Goal: Information Seeking & Learning: Learn about a topic

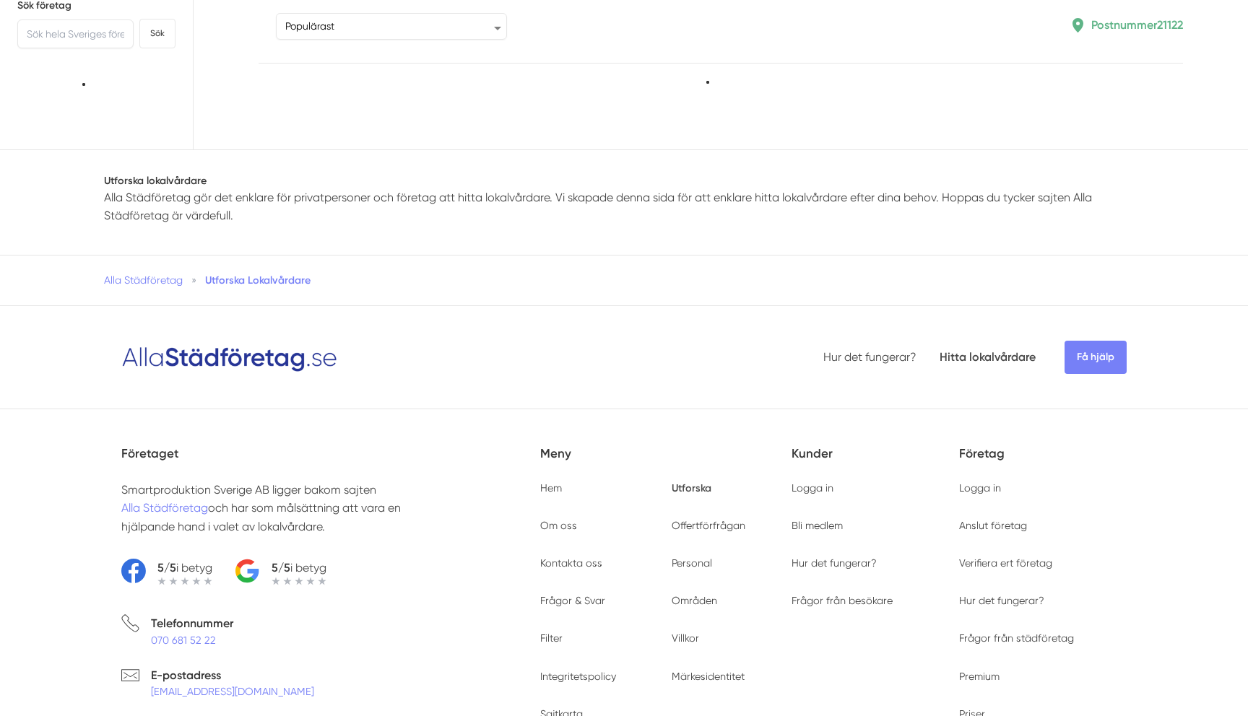
type input "21122"
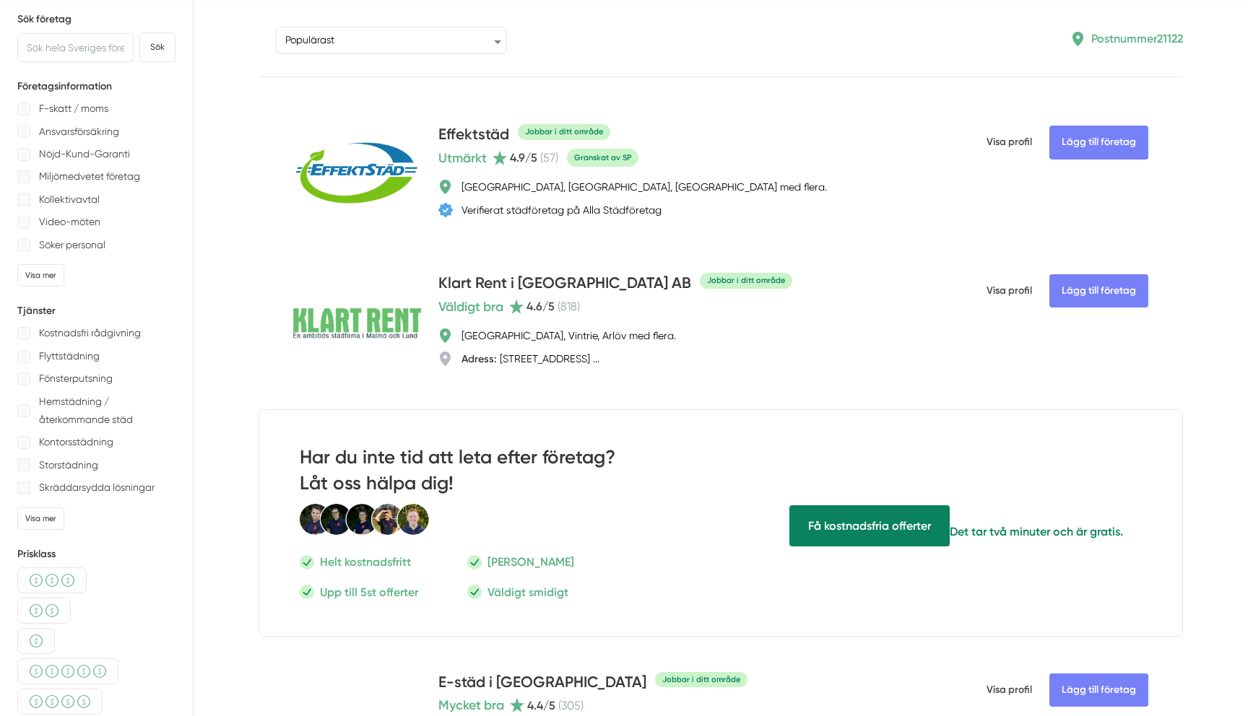
scroll to position [63, 0]
click at [24, 200] on div at bounding box center [23, 200] width 13 height 13
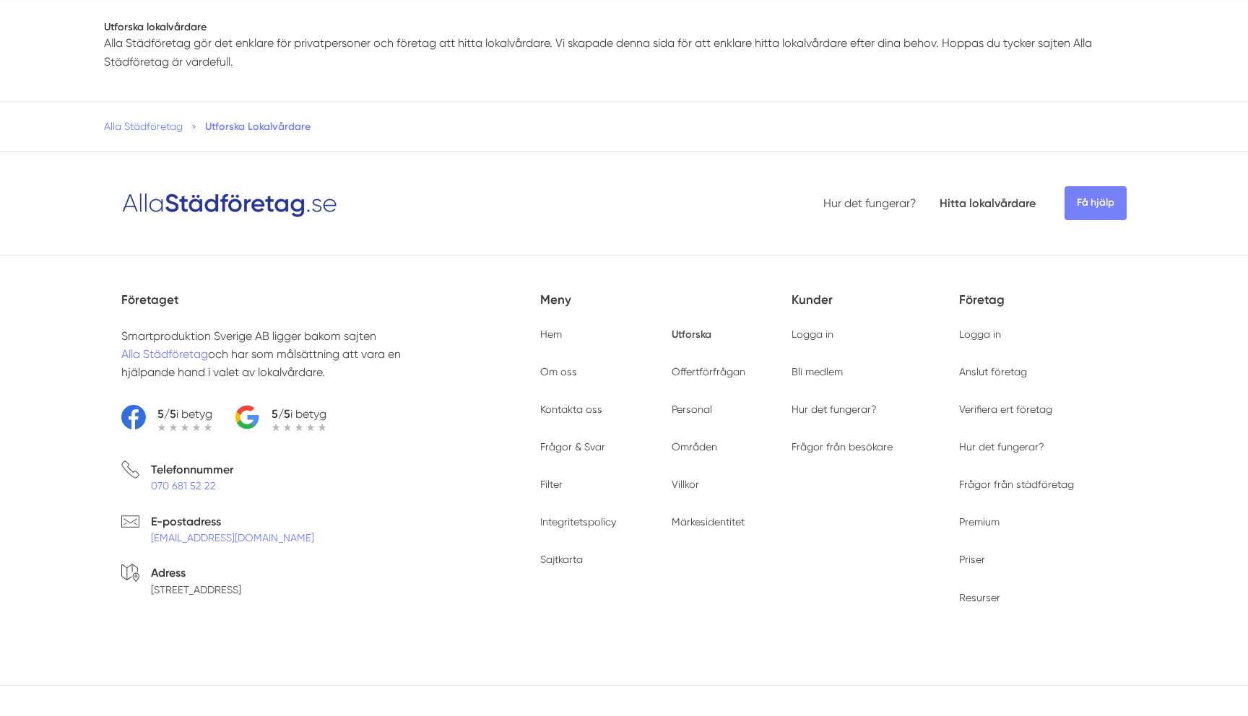
scroll to position [0, 0]
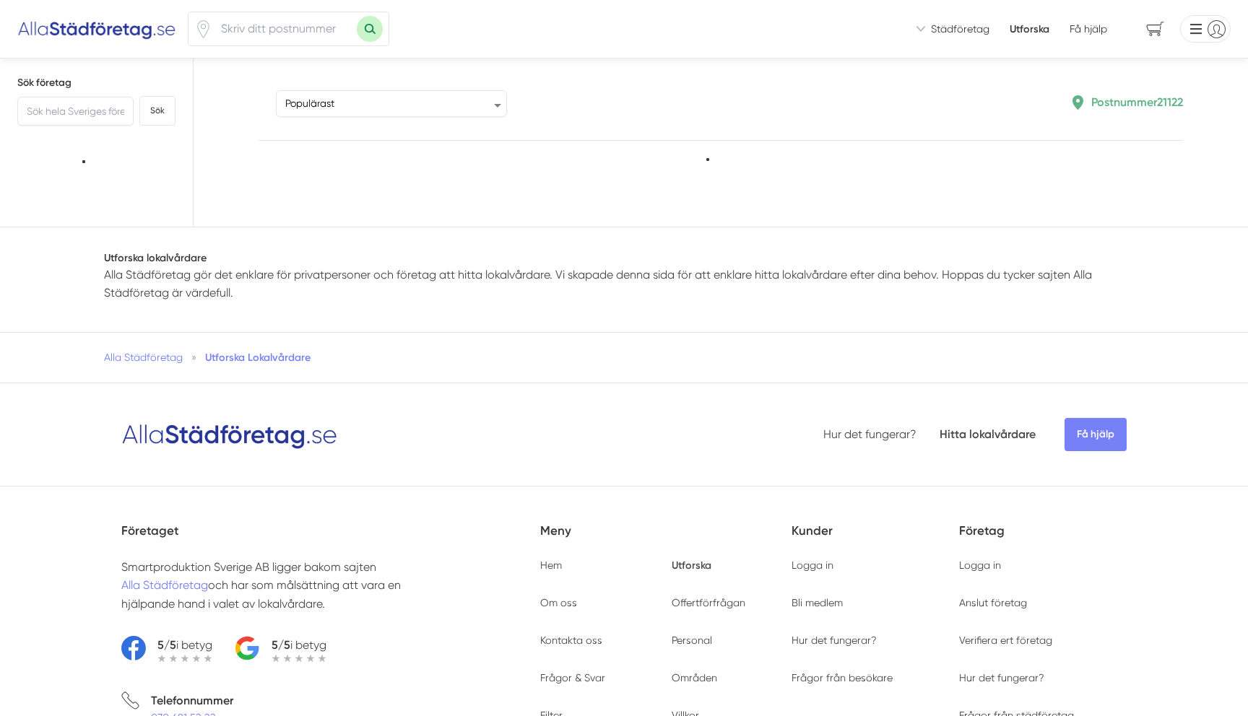
type input "21122"
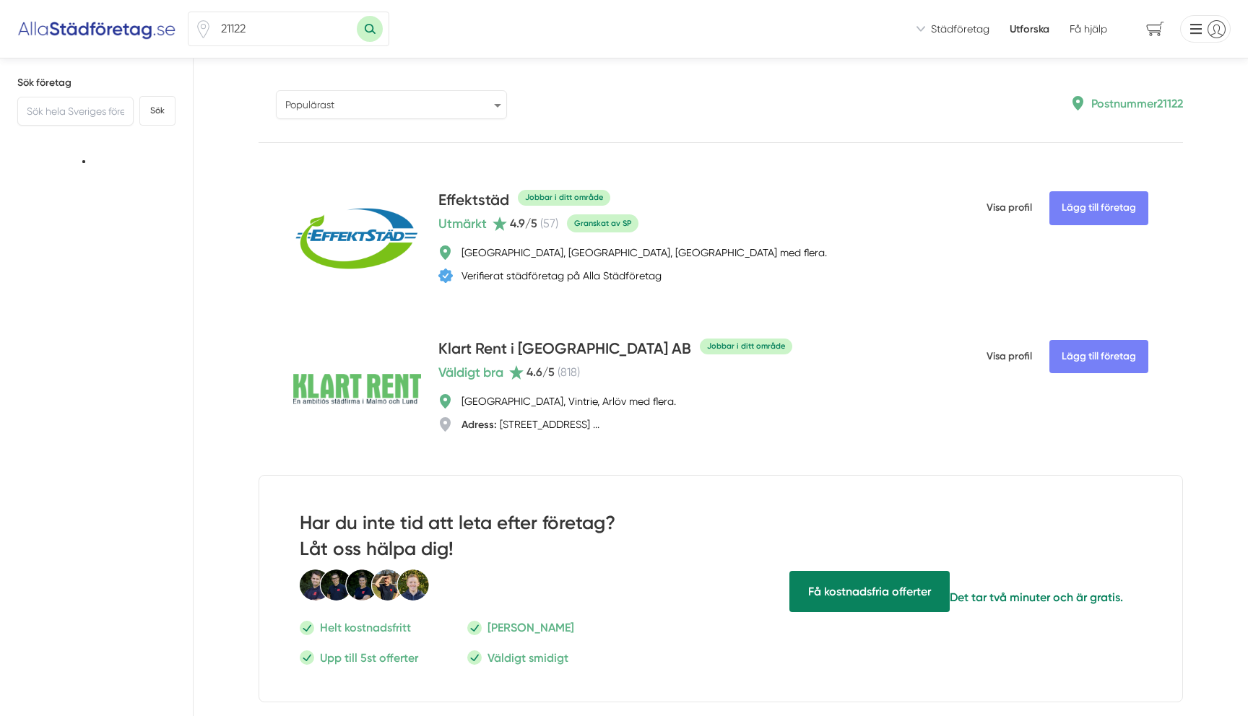
click at [497, 106] on select "Populärast Högst omdöme Flest omdömen Senaste uppdaterade Nyaste företaget på A…" at bounding box center [391, 104] width 231 height 29
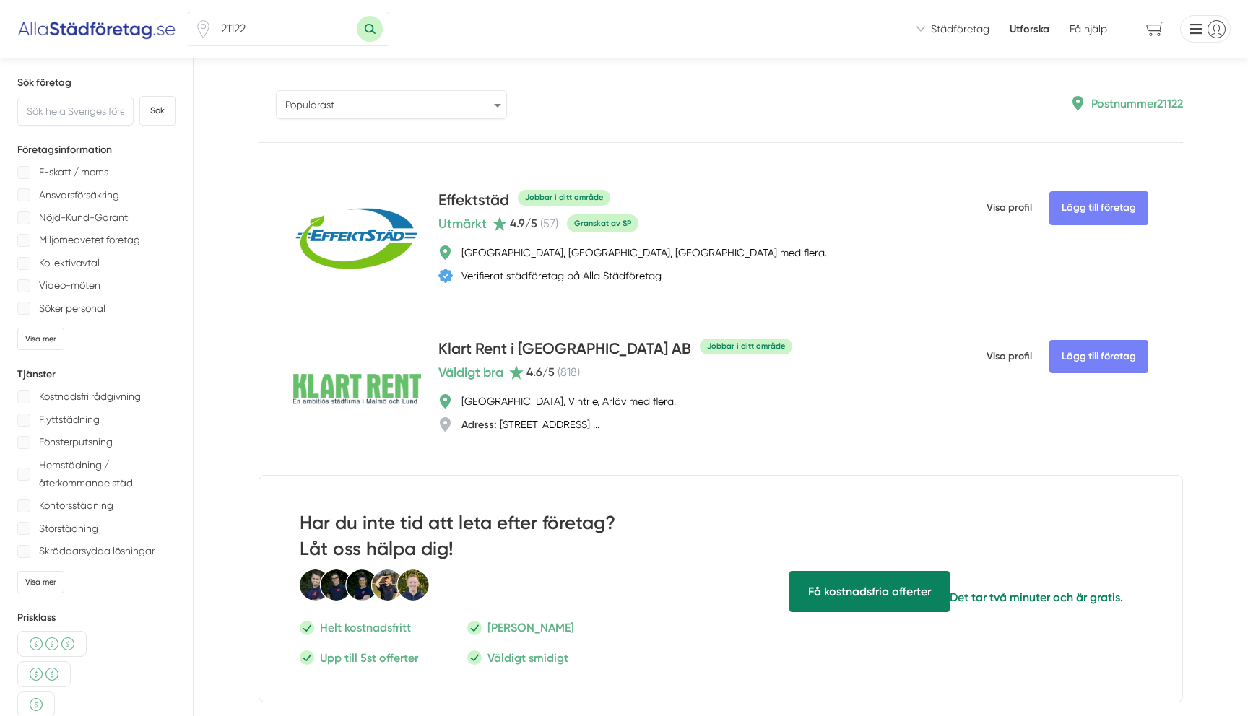
select select "highest-reviews"
click at [276, 90] on select "Populärast Högst omdöme Flest omdömen Senaste uppdaterade Nyaste företaget på A…" at bounding box center [391, 104] width 231 height 29
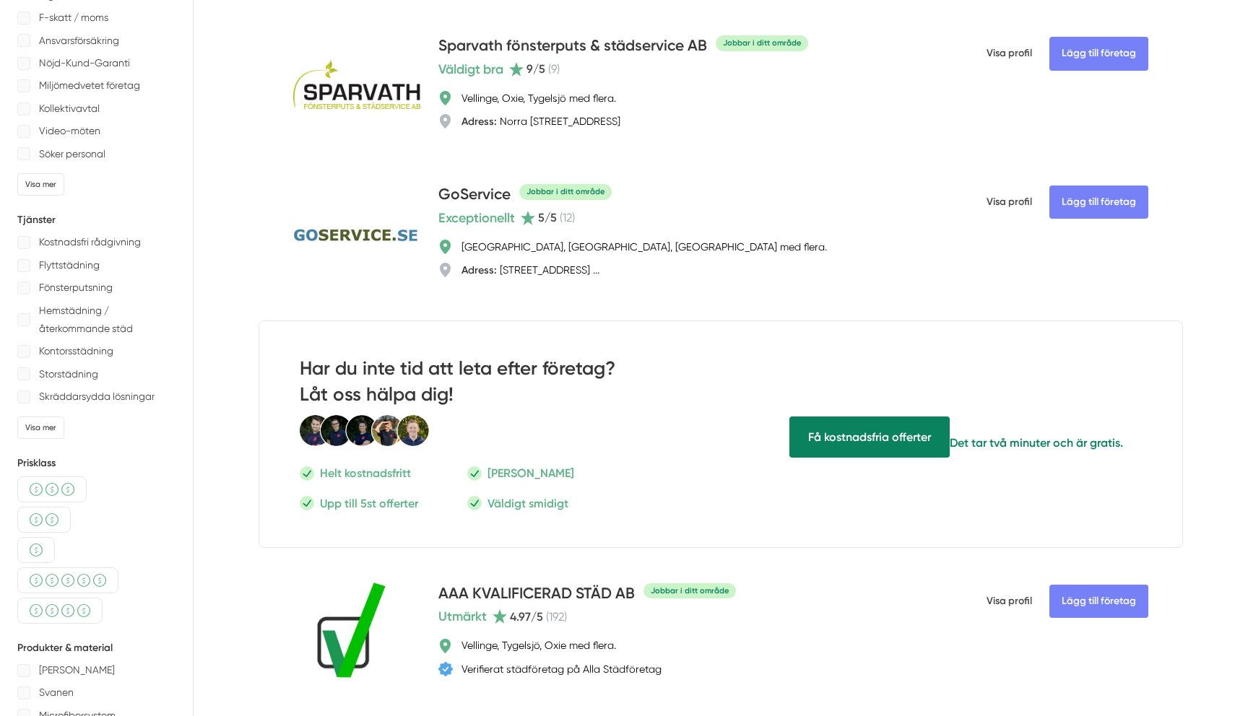
scroll to position [152, 0]
click at [27, 115] on div at bounding box center [23, 111] width 13 height 13
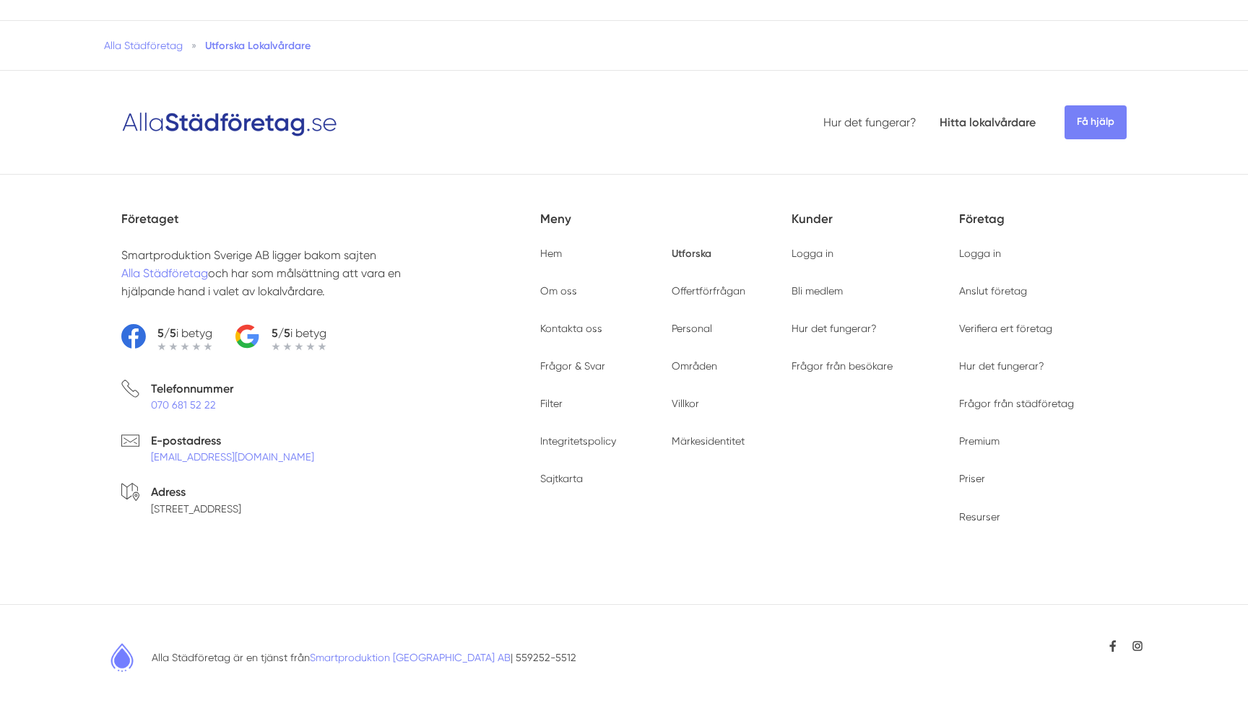
scroll to position [0, 0]
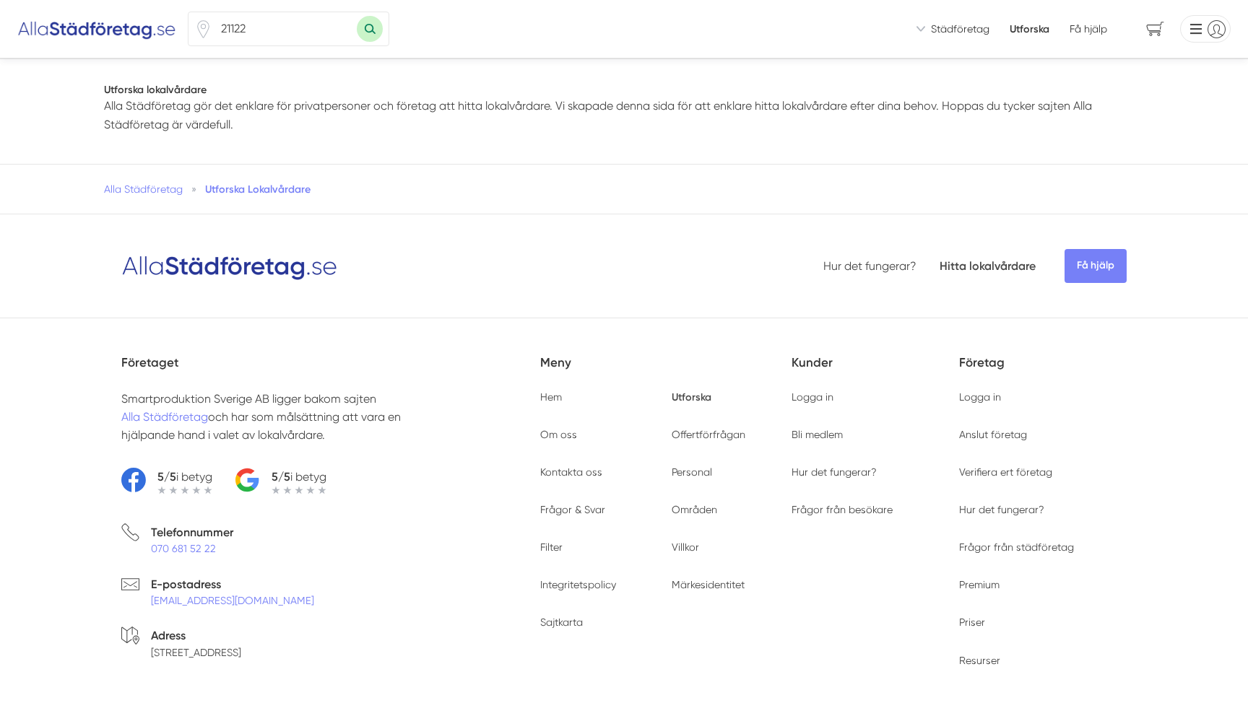
scroll to position [144, 0]
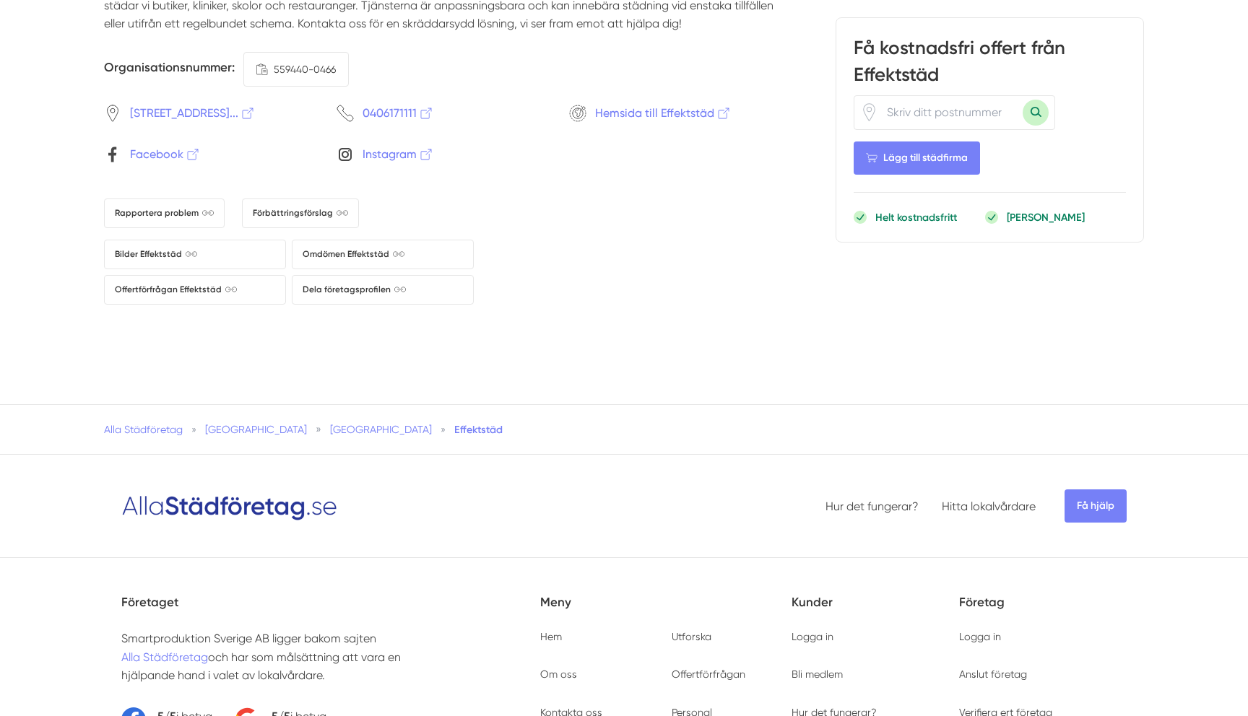
scroll to position [2722, 0]
